Goal: Task Accomplishment & Management: Complete application form

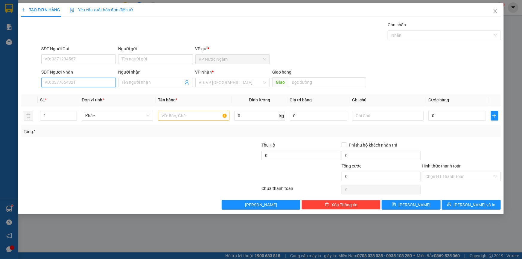
click at [61, 80] on input "SĐT Người Nhận" at bounding box center [78, 83] width 75 height 10
type input "0865725586"
drag, startPoint x: 222, startPoint y: 85, endPoint x: 230, endPoint y: 88, distance: 8.9
click at [223, 85] on input "search" at bounding box center [230, 82] width 63 height 9
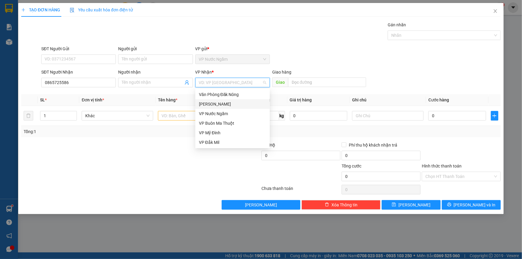
click at [221, 107] on div "[PERSON_NAME]" at bounding box center [232, 104] width 67 height 7
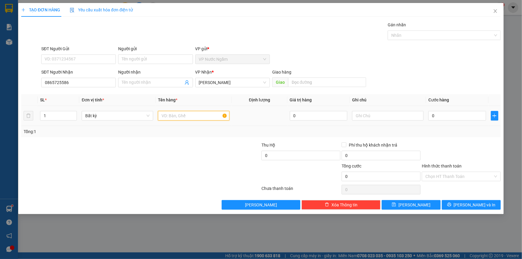
click at [178, 111] on input "text" at bounding box center [194, 116] width 72 height 10
type input "chai thuoc"
type input "1"
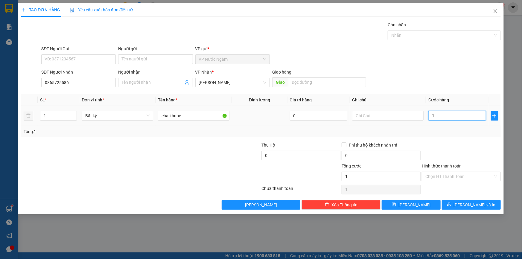
type input "10"
type input "100"
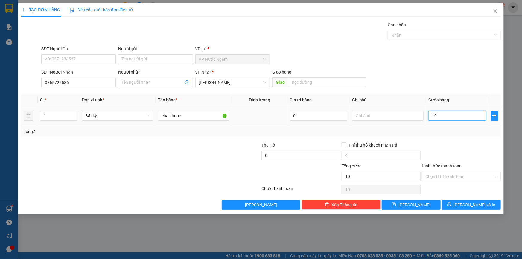
type input "100"
type input "1.000"
type input "10.000"
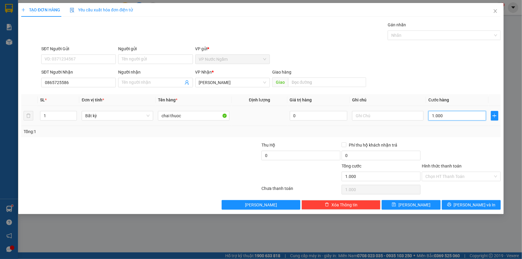
type input "10.000"
type input "100.000"
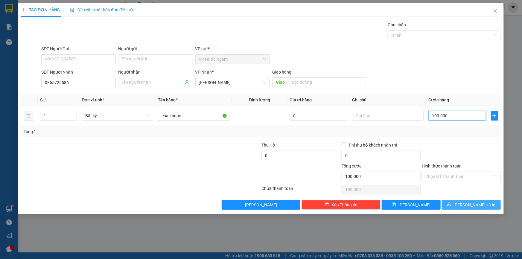
type input "100.000"
click at [477, 205] on span "[PERSON_NAME] và In" at bounding box center [475, 205] width 42 height 7
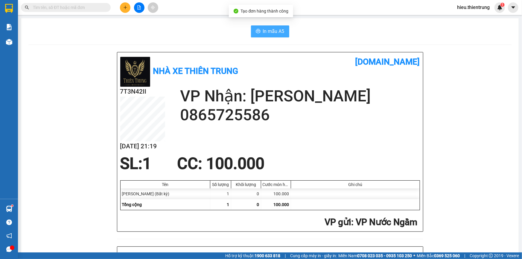
click at [263, 29] on span "In mẫu A5" at bounding box center [274, 31] width 22 height 7
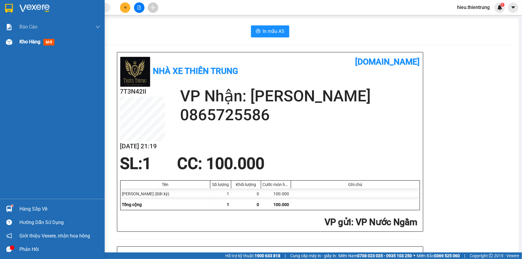
click at [12, 42] on div at bounding box center [9, 42] width 10 height 10
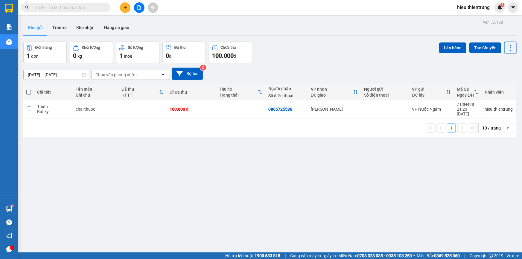
click at [30, 92] on span at bounding box center [28, 92] width 5 height 5
click at [29, 89] on input "checkbox" at bounding box center [29, 89] width 0 height 0
checkbox input "true"
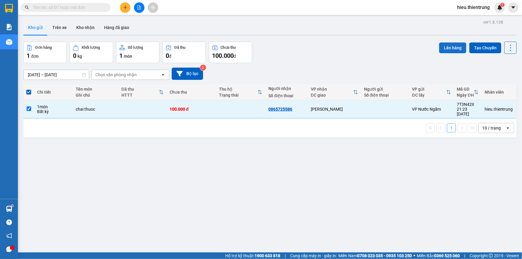
click at [446, 49] on button "Lên hàng" at bounding box center [452, 47] width 27 height 11
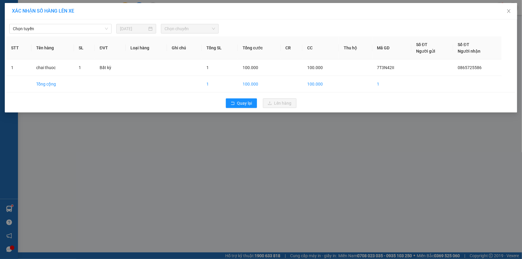
click at [68, 35] on div "Chọn tuyến [DATE] Chọn chuyến STT Tên hàng SL ĐVT Loại hàng Ghi chú Tổng SL Tổn…" at bounding box center [261, 65] width 513 height 93
click at [68, 30] on span "Chọn tuyến" at bounding box center [60, 28] width 95 height 9
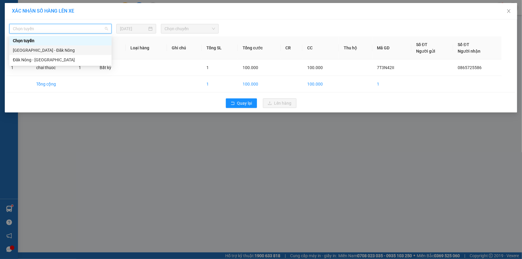
click at [48, 47] on div "[GEOGRAPHIC_DATA] - Đăk Nông" at bounding box center [60, 50] width 102 height 10
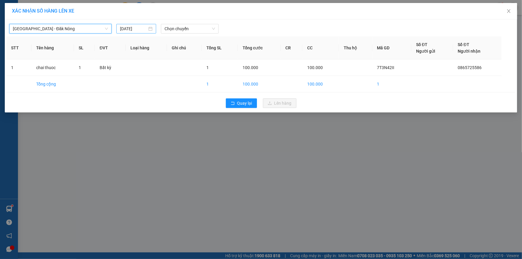
click at [135, 25] on input "[DATE]" at bounding box center [133, 28] width 27 height 7
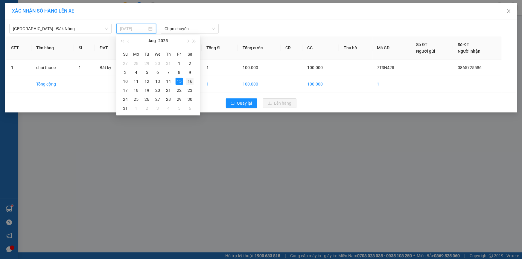
click at [191, 80] on div "16" at bounding box center [189, 81] width 7 height 7
type input "[DATE]"
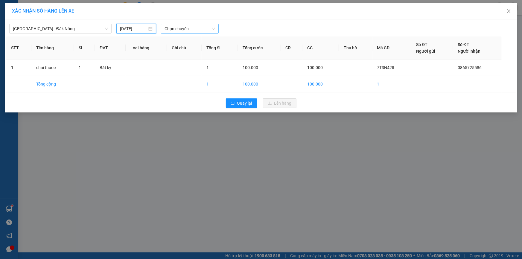
click at [192, 27] on span "Chọn chuyến" at bounding box center [190, 28] width 51 height 9
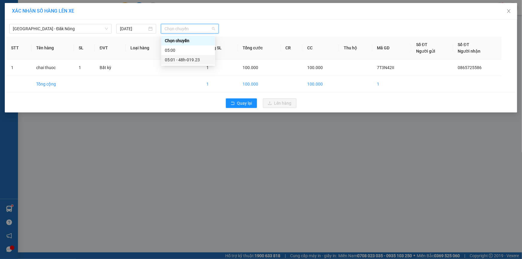
click at [197, 59] on div "05:01 - 48h-019.23" at bounding box center [188, 60] width 47 height 7
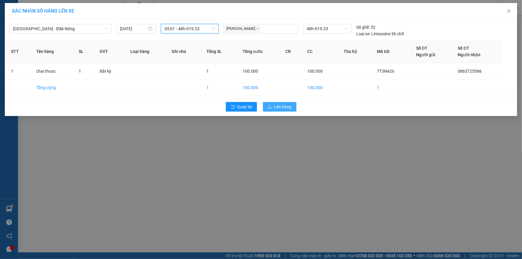
click at [289, 108] on span "Lên hàng" at bounding box center [282, 107] width 17 height 7
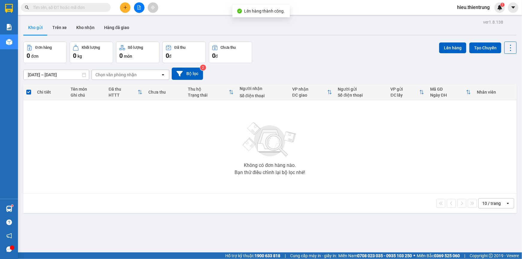
click at [141, 10] on button at bounding box center [139, 7] width 10 height 10
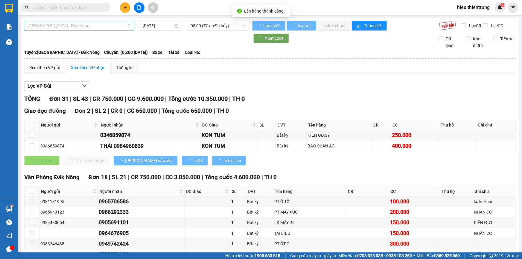
click at [75, 24] on span "[GEOGRAPHIC_DATA] - Đăk Nông" at bounding box center [79, 25] width 103 height 9
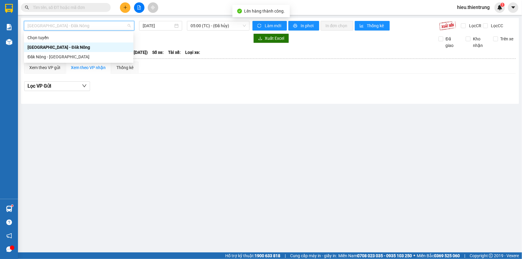
click at [61, 48] on div "[GEOGRAPHIC_DATA] - Đăk Nông" at bounding box center [79, 47] width 102 height 7
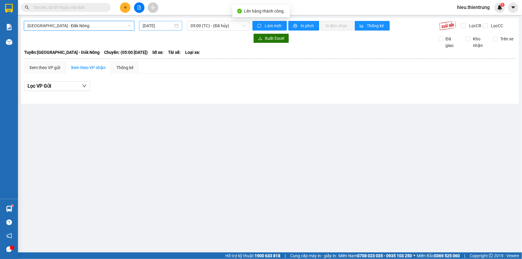
click at [161, 22] on input "[DATE]" at bounding box center [158, 25] width 31 height 7
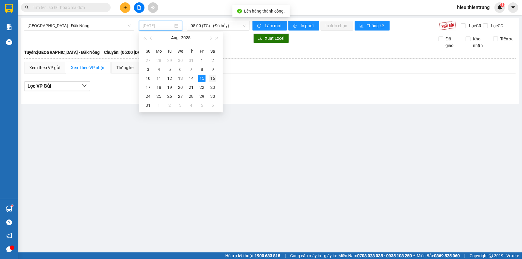
click at [216, 79] on div "16" at bounding box center [212, 78] width 7 height 7
type input "[DATE]"
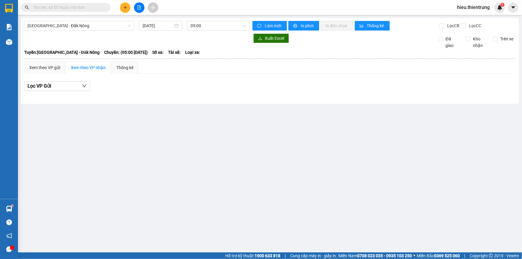
click at [218, 21] on div "[GEOGRAPHIC_DATA] - Đăk Nông [DATE] 05:00 Làm mới In phơi In đơn chọn Thống kê …" at bounding box center [270, 61] width 498 height 86
click at [220, 24] on span "05:00" at bounding box center [218, 25] width 55 height 9
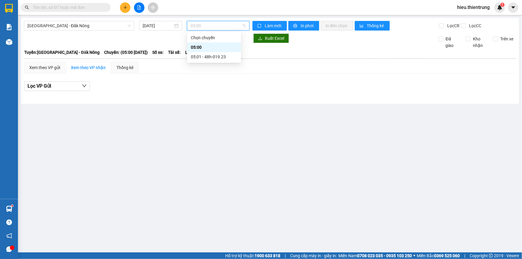
click at [225, 54] on div "Chọn chuyến 05:00 05:01 - 48h-019.23" at bounding box center [214, 47] width 54 height 29
click at [228, 54] on div "05:01 - 48h-019.23" at bounding box center [214, 57] width 47 height 7
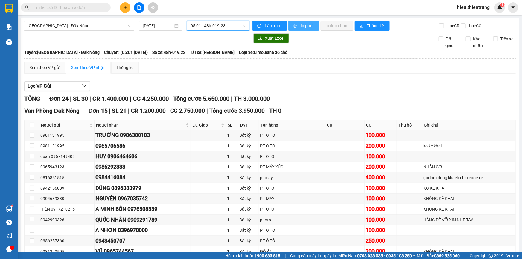
click at [301, 24] on span "In phơi" at bounding box center [308, 25] width 14 height 7
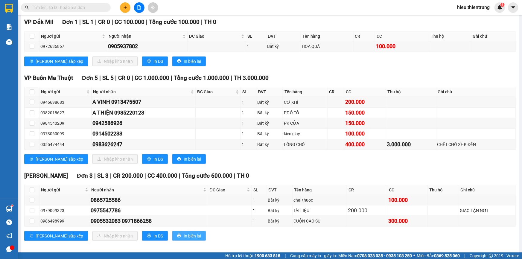
scroll to position [296, 0]
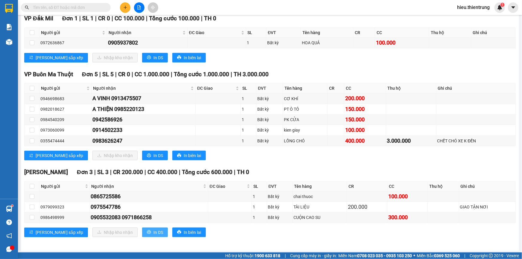
click at [142, 229] on button "In DS" at bounding box center [155, 233] width 26 height 10
